Goal: Information Seeking & Learning: Find specific page/section

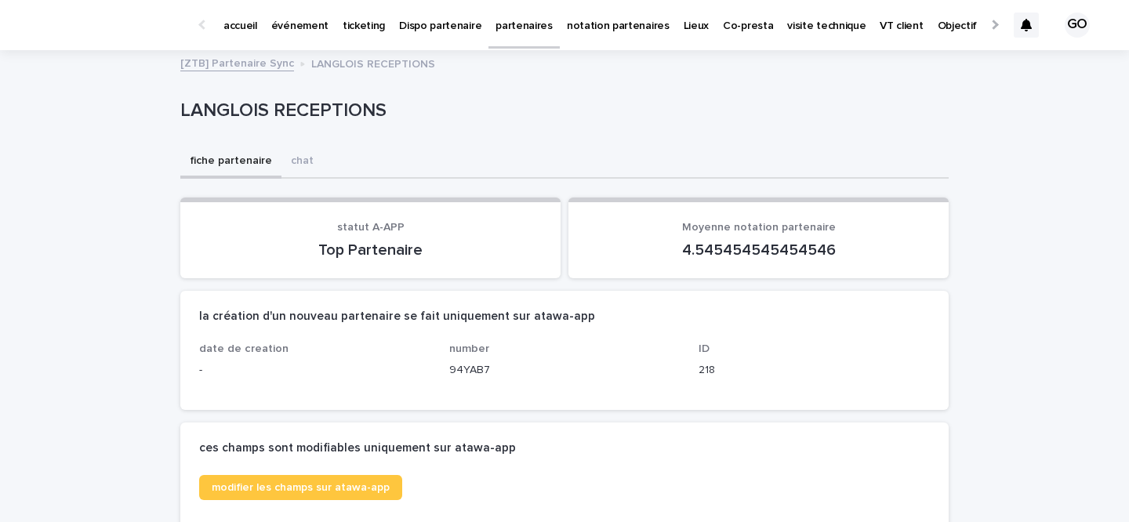
click at [304, 20] on p "événement" at bounding box center [299, 16] width 57 height 33
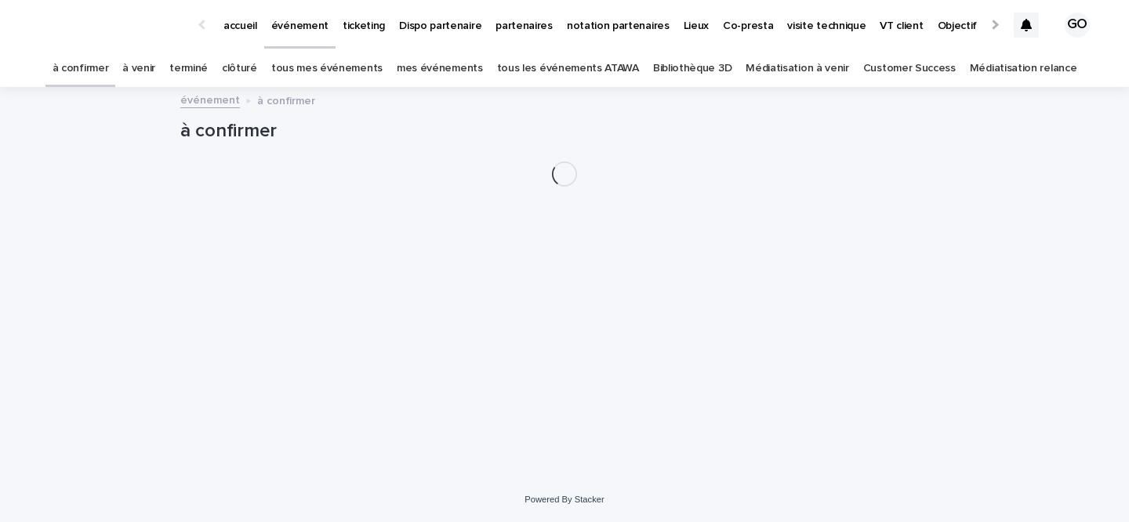
click at [155, 64] on link "à venir" at bounding box center [138, 68] width 33 height 37
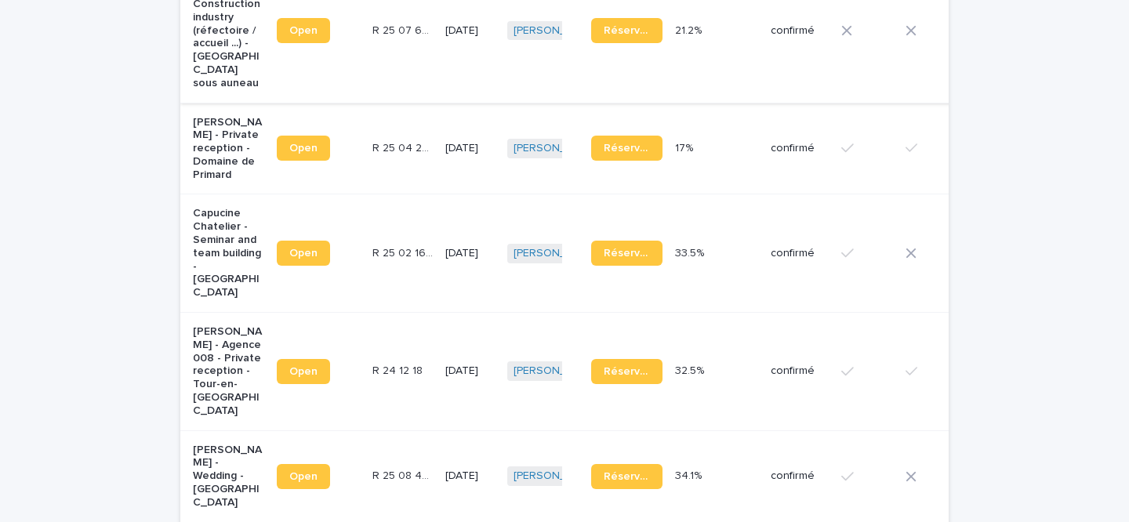
scroll to position [552, 0]
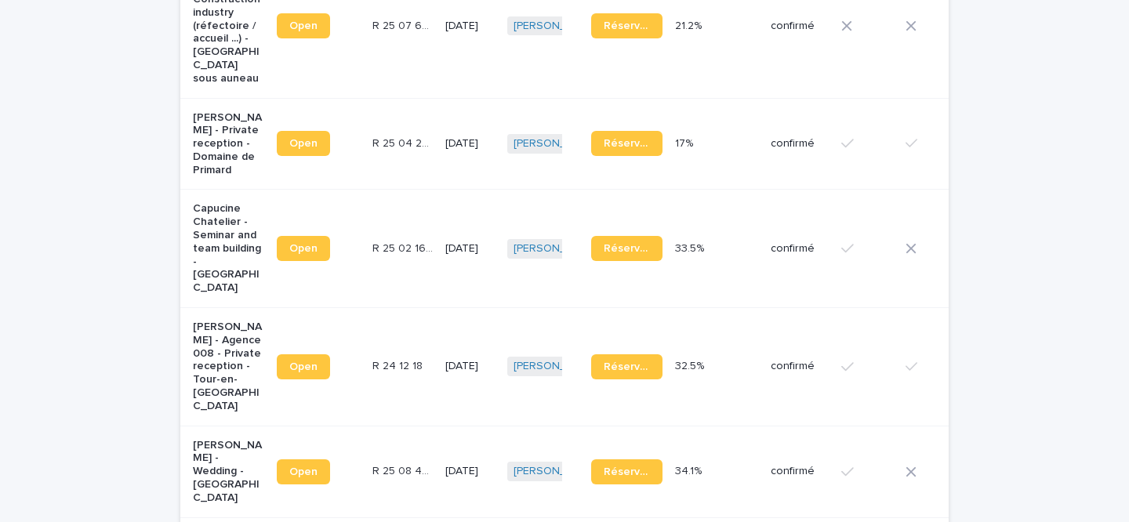
click at [224, 227] on p "Capucine Chatelier - Seminar and team building - [GEOGRAPHIC_DATA]" at bounding box center [228, 248] width 71 height 93
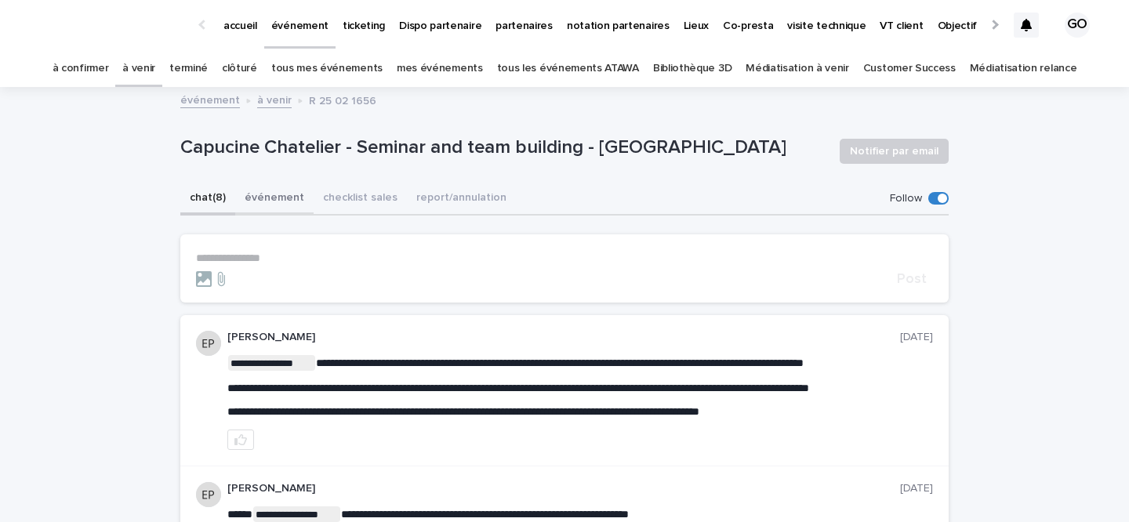
click at [267, 199] on button "événement" at bounding box center [274, 199] width 78 height 33
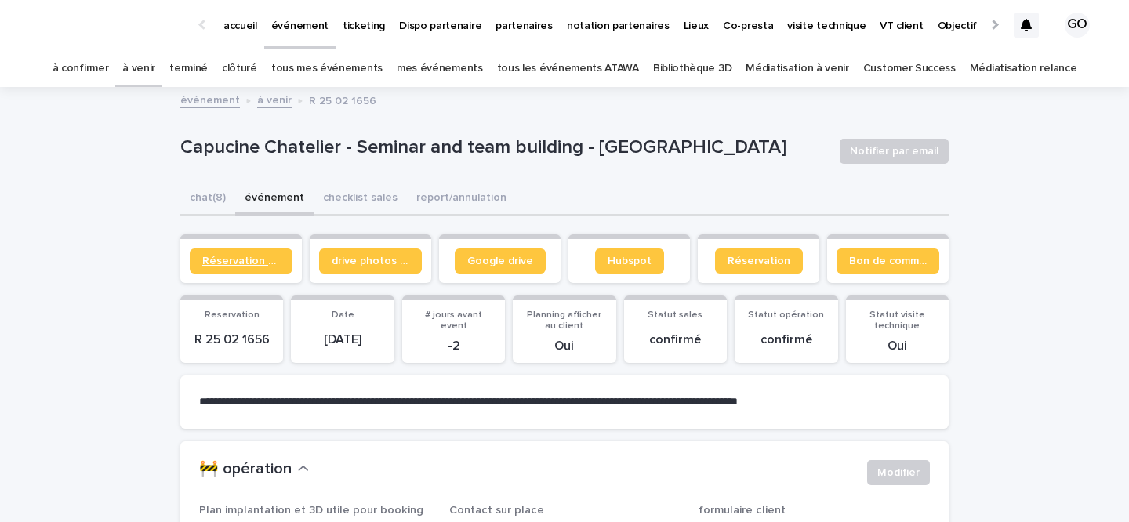
click at [250, 262] on span "Réservation client" at bounding box center [241, 261] width 78 height 11
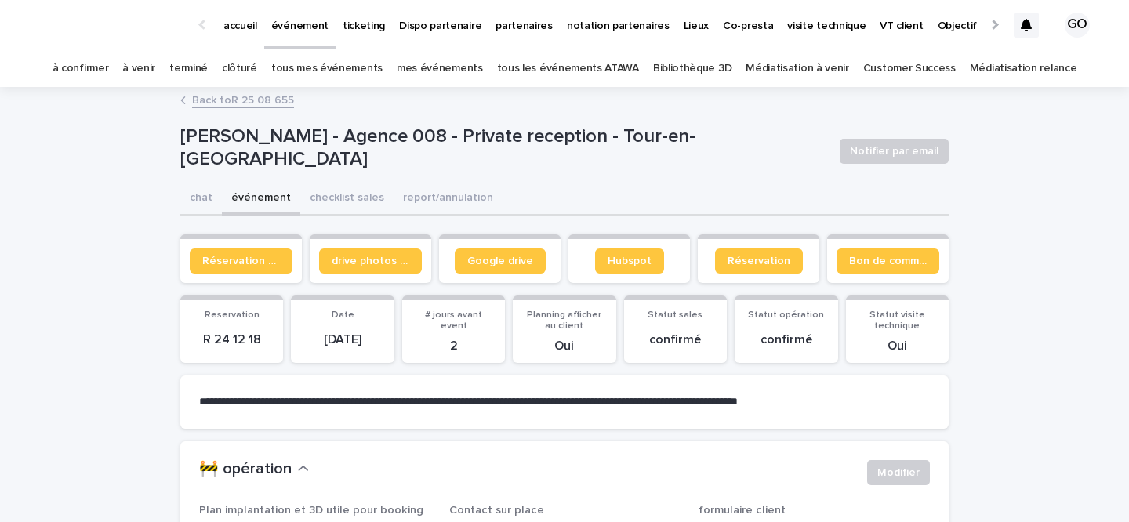
click at [578, 76] on link "tous les événements ATAWA" at bounding box center [568, 68] width 142 height 37
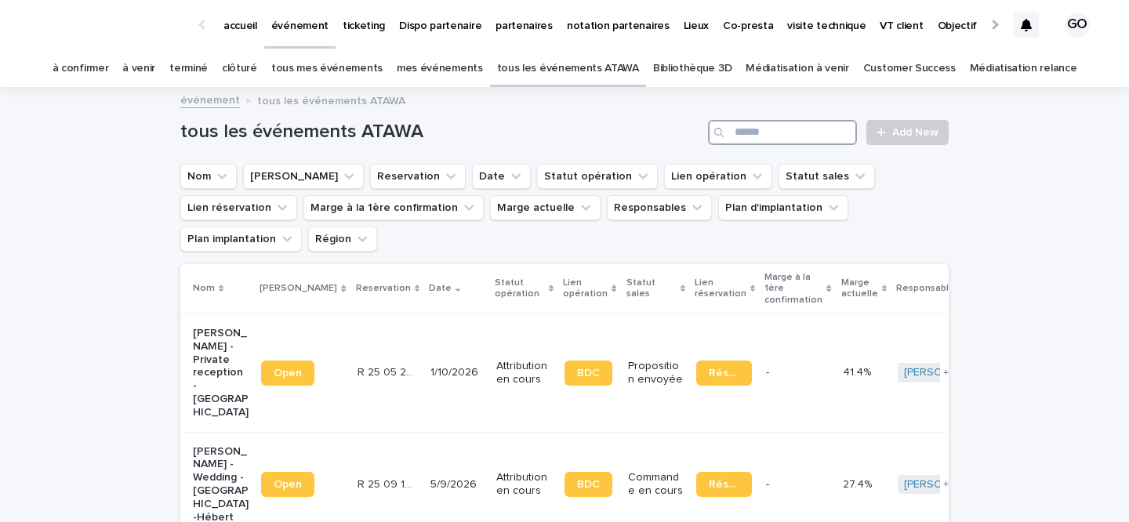
click at [794, 132] on input "Search" at bounding box center [782, 132] width 149 height 25
click at [750, 136] on input "Search" at bounding box center [782, 132] width 149 height 25
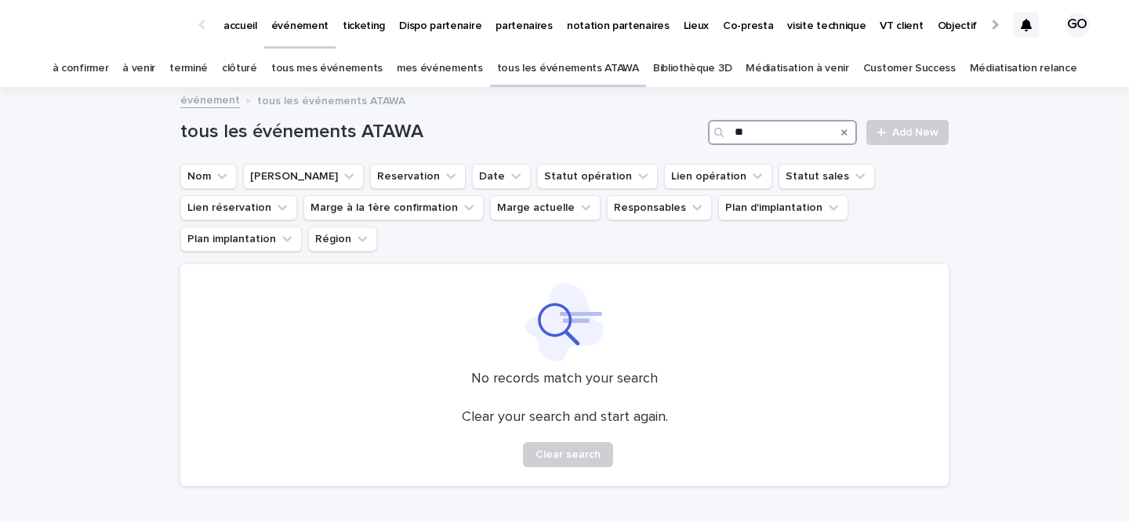
type input "*"
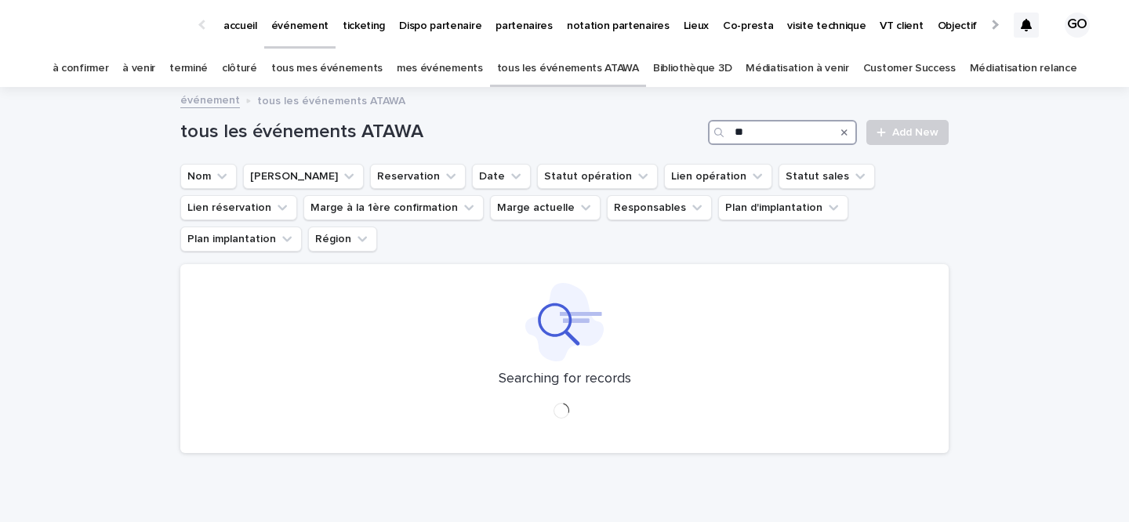
type input "*"
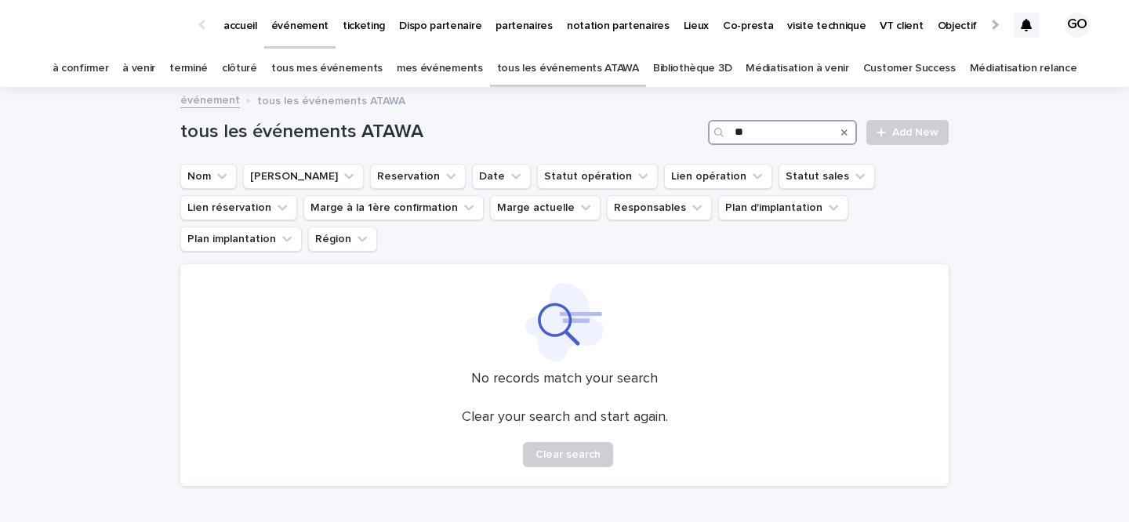
type input "*"
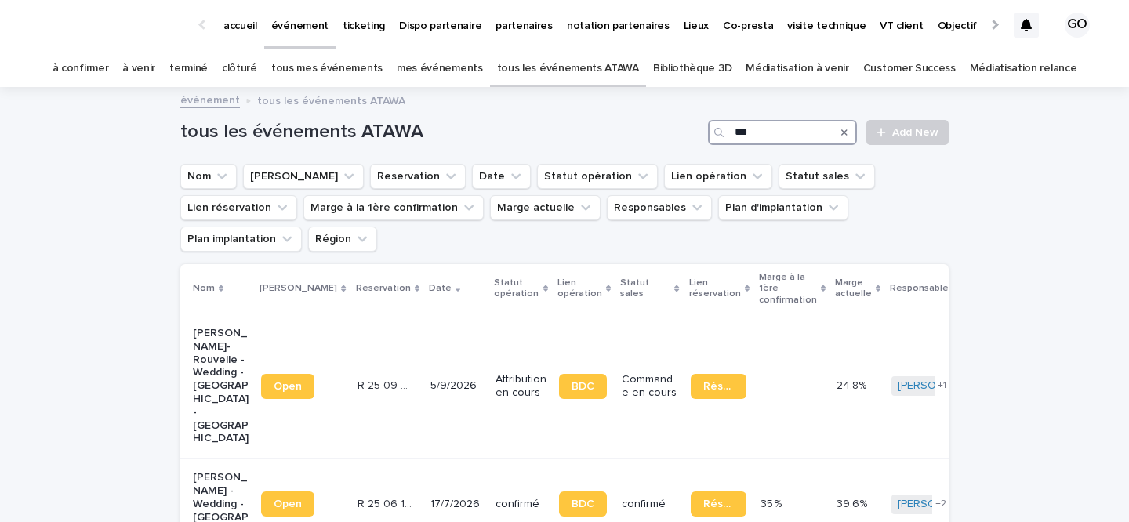
type input "****"
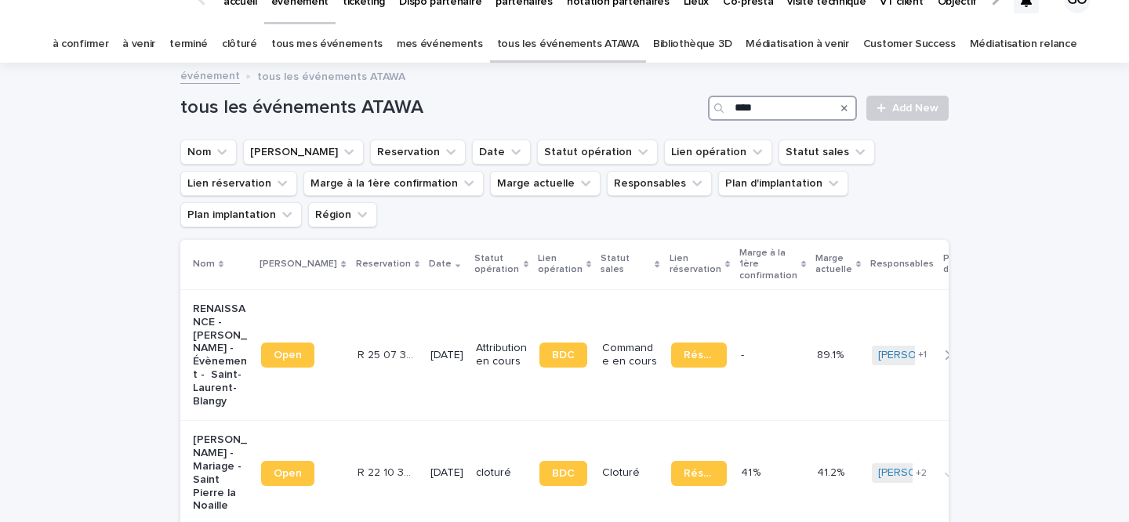
scroll to position [29, 0]
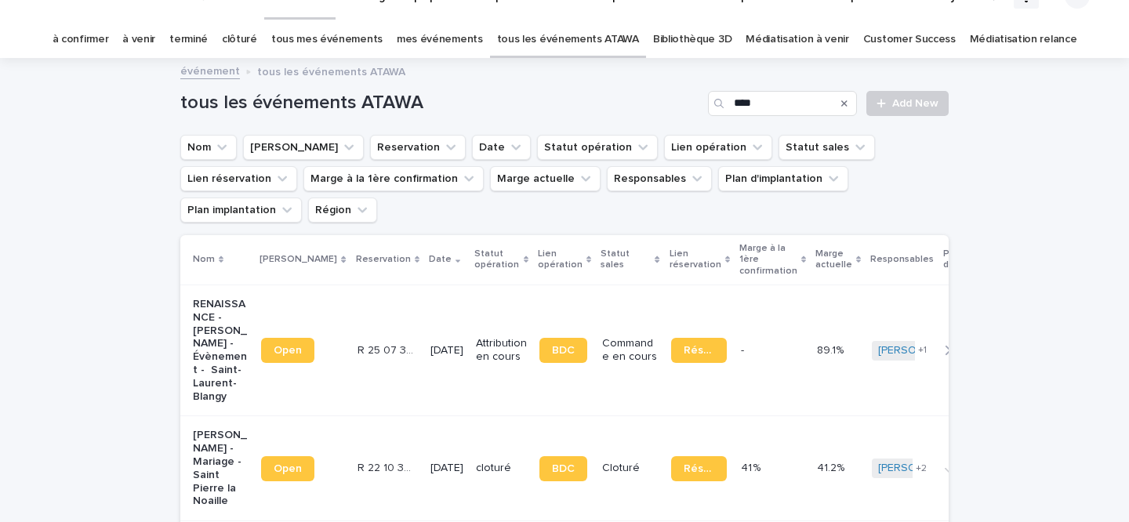
click at [199, 429] on p "Giuliano Conti - Mariage - Saint Pierre la Noaille" at bounding box center [221, 468] width 56 height 79
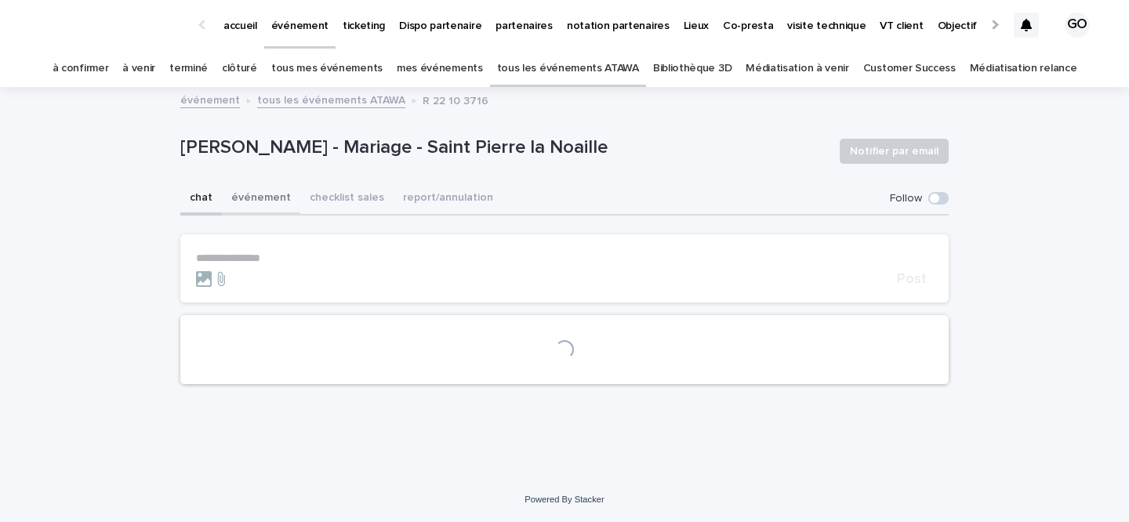
click at [260, 204] on button "événement" at bounding box center [261, 199] width 78 height 33
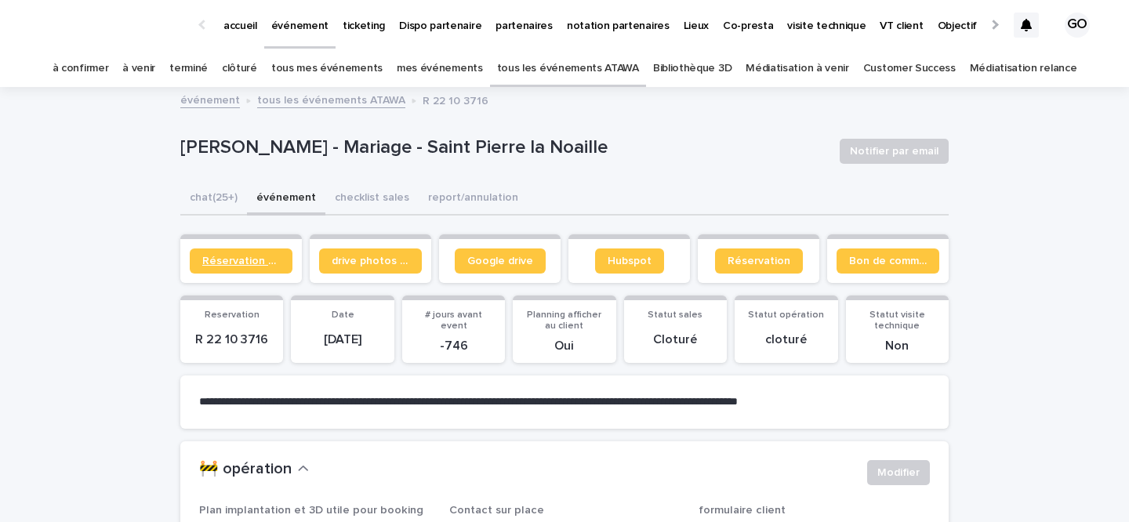
click at [246, 260] on span "Réservation client" at bounding box center [241, 261] width 78 height 11
click at [232, 36] on link "accueil" at bounding box center [240, 24] width 48 height 49
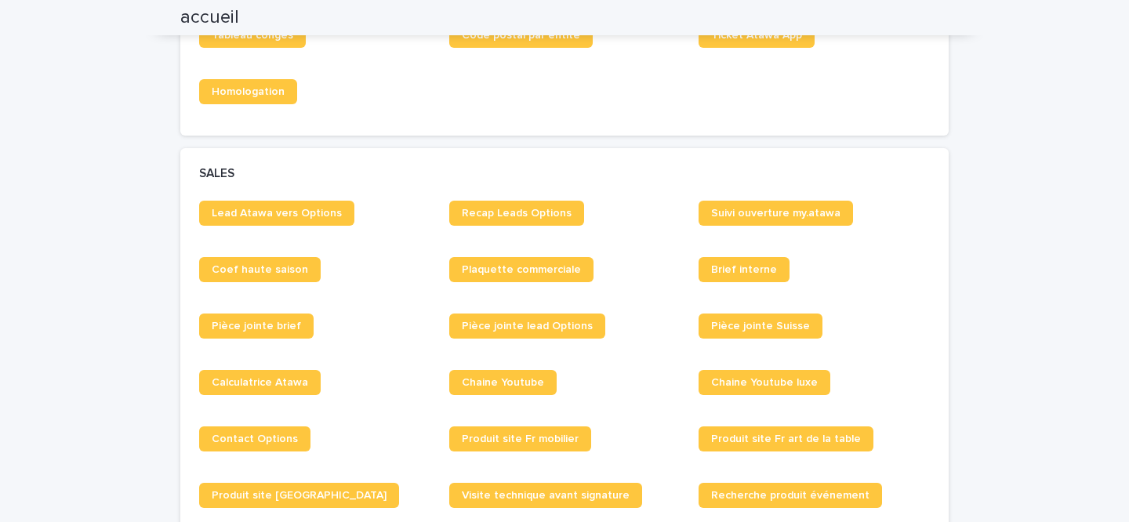
scroll to position [1100, 0]
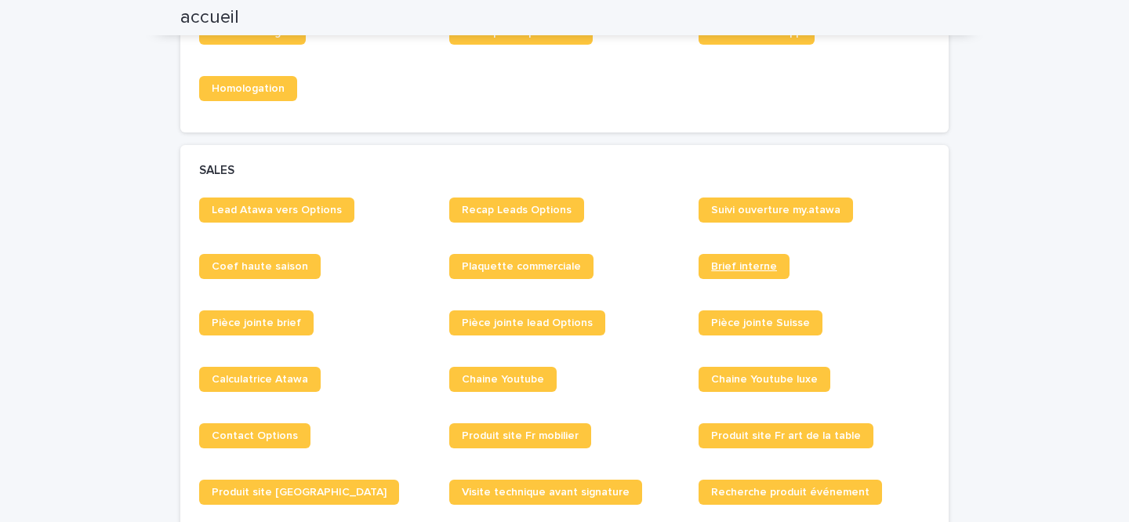
click at [720, 277] on link "Brief interne" at bounding box center [744, 266] width 91 height 25
